Goal: Task Accomplishment & Management: Use online tool/utility

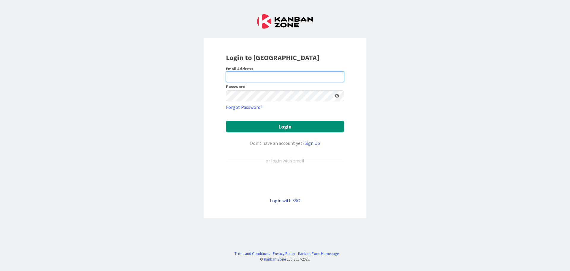
type input "scott.hamilton@mrcglobal.com"
click at [293, 201] on link "Login with SSO" at bounding box center [285, 200] width 31 height 6
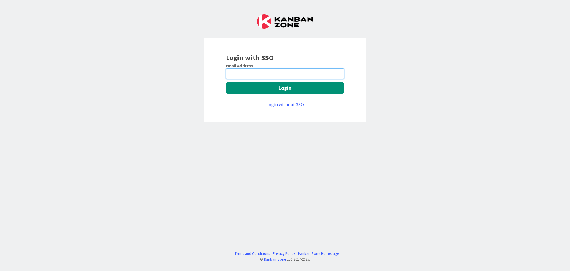
click at [238, 72] on input "email" at bounding box center [285, 73] width 118 height 11
type input "scott.hamilton@mrcglobal.com"
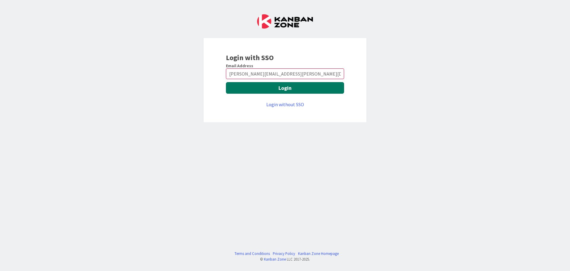
click at [278, 89] on button "Login" at bounding box center [285, 88] width 118 height 12
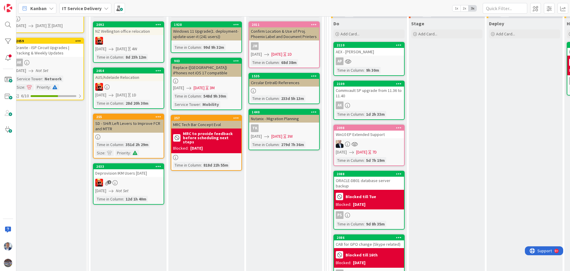
scroll to position [20, 86]
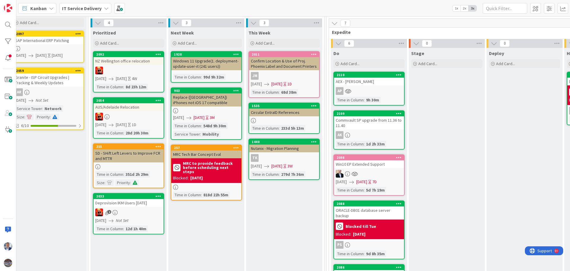
click at [377, 90] on div "AP" at bounding box center [369, 91] width 70 height 8
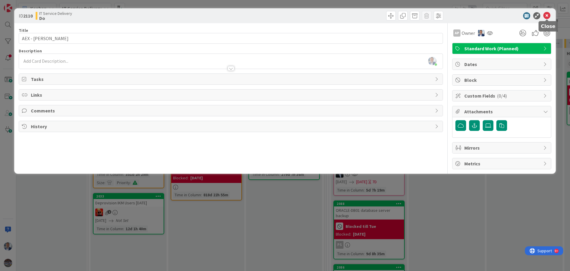
click at [545, 15] on icon at bounding box center [546, 15] width 7 height 7
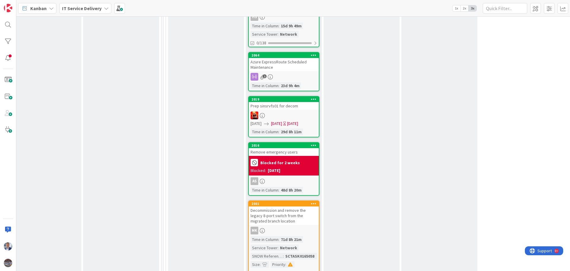
scroll to position [1069, 249]
